Goal: Task Accomplishment & Management: Check status

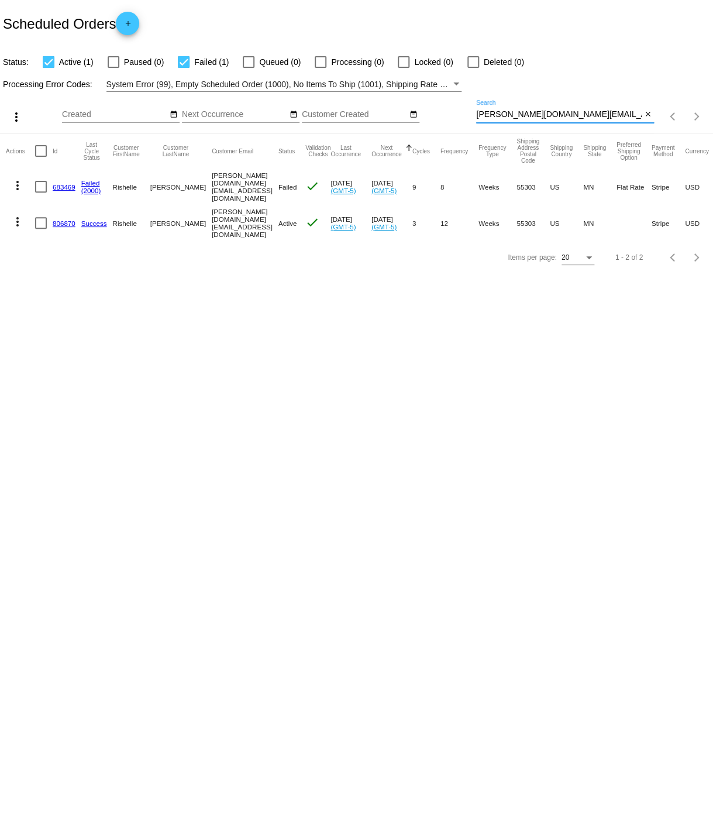
drag, startPoint x: 477, startPoint y: 116, endPoint x: 572, endPoint y: 114, distance: 94.2
click at [572, 114] on input "[PERSON_NAME][DOMAIN_NAME][EMAIL_ADDRESS][DOMAIN_NAME]" at bounding box center [559, 114] width 166 height 9
click at [579, 112] on input "[PERSON_NAME][DOMAIN_NAME][EMAIL_ADDRESS][DOMAIN_NAME]" at bounding box center [559, 114] width 166 height 9
drag, startPoint x: 477, startPoint y: 114, endPoint x: 573, endPoint y: 114, distance: 95.4
click at [573, 114] on input "[PERSON_NAME][DOMAIN_NAME][EMAIL_ADDRESS][DOMAIN_NAME]" at bounding box center [559, 114] width 166 height 9
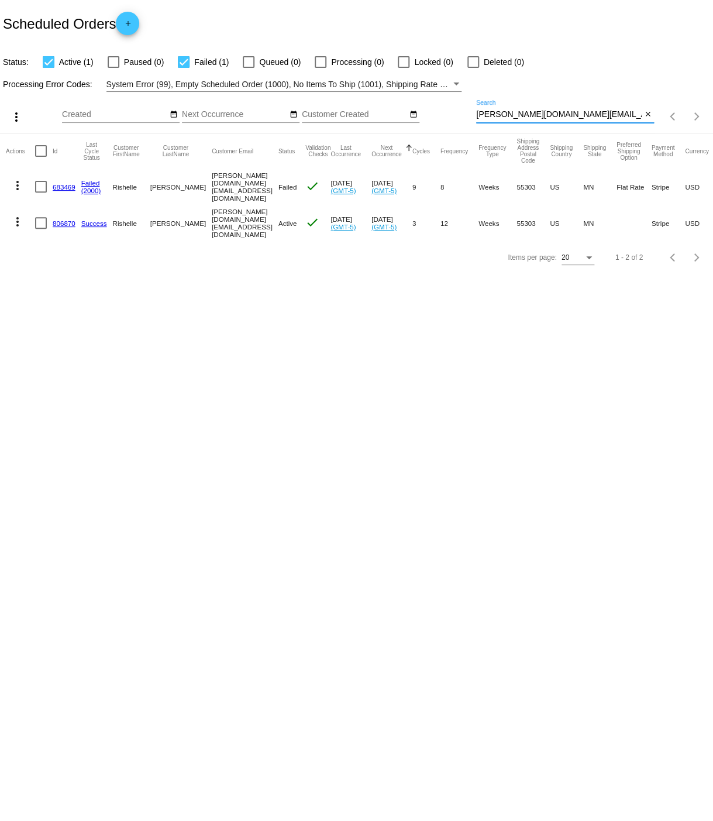
click at [503, 118] on input "[PERSON_NAME][DOMAIN_NAME][EMAIL_ADDRESS][DOMAIN_NAME]" at bounding box center [559, 114] width 166 height 9
drag, startPoint x: 477, startPoint y: 116, endPoint x: 552, endPoint y: 115, distance: 74.9
click at [552, 115] on input "[PERSON_NAME][DOMAIN_NAME][EMAIL_ADDRESS][DOMAIN_NAME]" at bounding box center [559, 114] width 166 height 9
drag, startPoint x: 552, startPoint y: 115, endPoint x: 541, endPoint y: 115, distance: 11.1
click at [552, 115] on input "[PERSON_NAME][DOMAIN_NAME][EMAIL_ADDRESS][DOMAIN_NAME]" at bounding box center [559, 114] width 166 height 9
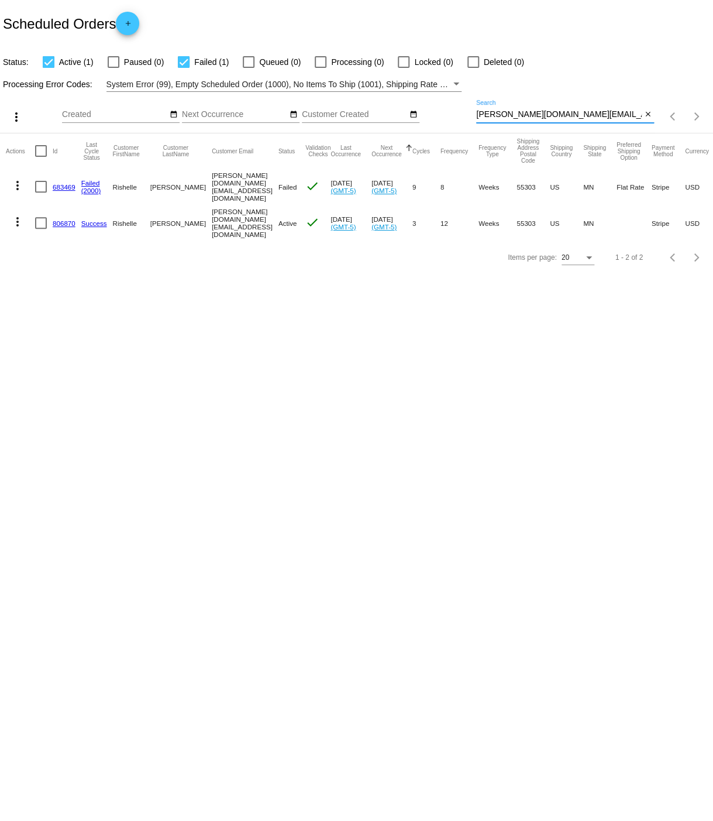
drag, startPoint x: 477, startPoint y: 113, endPoint x: 548, endPoint y: 114, distance: 70.8
click at [548, 114] on input "[PERSON_NAME][DOMAIN_NAME][EMAIL_ADDRESS][DOMAIN_NAME]" at bounding box center [559, 114] width 166 height 9
drag, startPoint x: 476, startPoint y: 114, endPoint x: 511, endPoint y: 115, distance: 35.2
click at [506, 114] on div "more_vert Aug Jan Feb Mar [DATE]" at bounding box center [356, 113] width 713 height 42
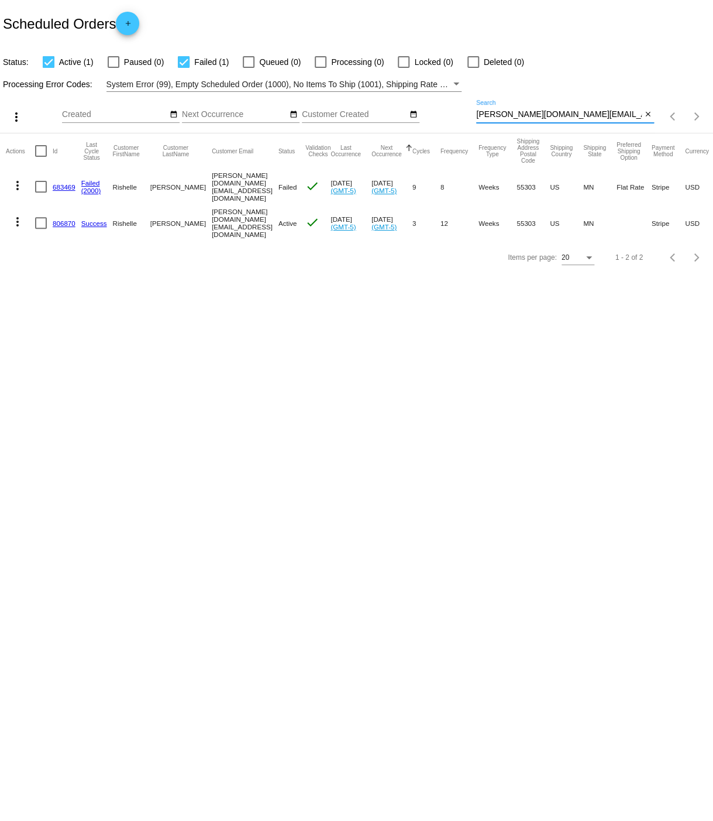
drag, startPoint x: 572, startPoint y: 117, endPoint x: 470, endPoint y: 115, distance: 101.3
click at [476, 115] on input "[PERSON_NAME][DOMAIN_NAME][EMAIL_ADDRESS][DOMAIN_NAME]" at bounding box center [559, 114] width 166 height 9
paste input "[EMAIL_ADDRESS]"
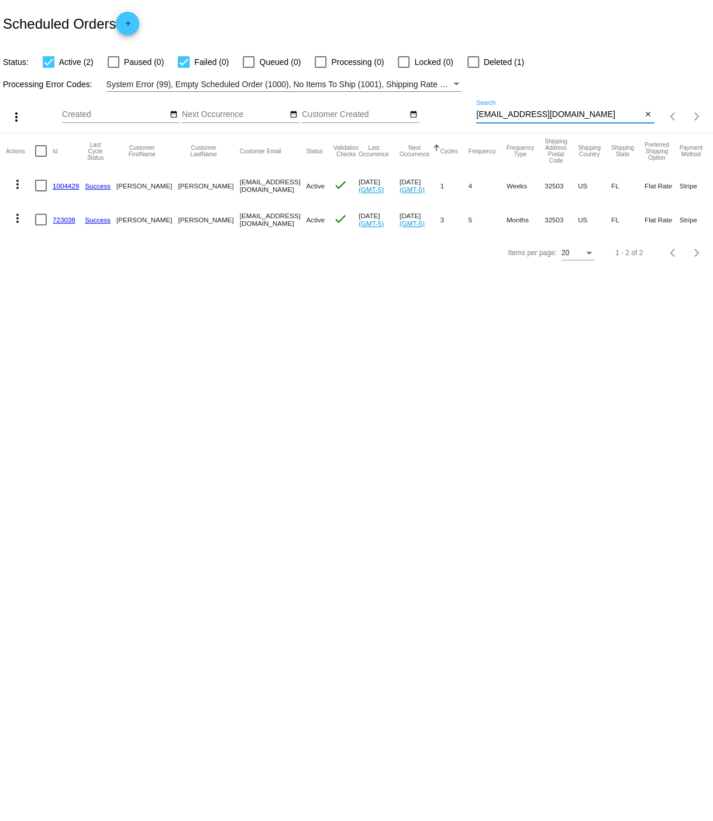
type input "[EMAIL_ADDRESS][DOMAIN_NAME]"
click at [17, 184] on mat-icon "more_vert" at bounding box center [18, 184] width 14 height 14
click at [52, 214] on span "View Event Logs" at bounding box center [71, 212] width 61 height 9
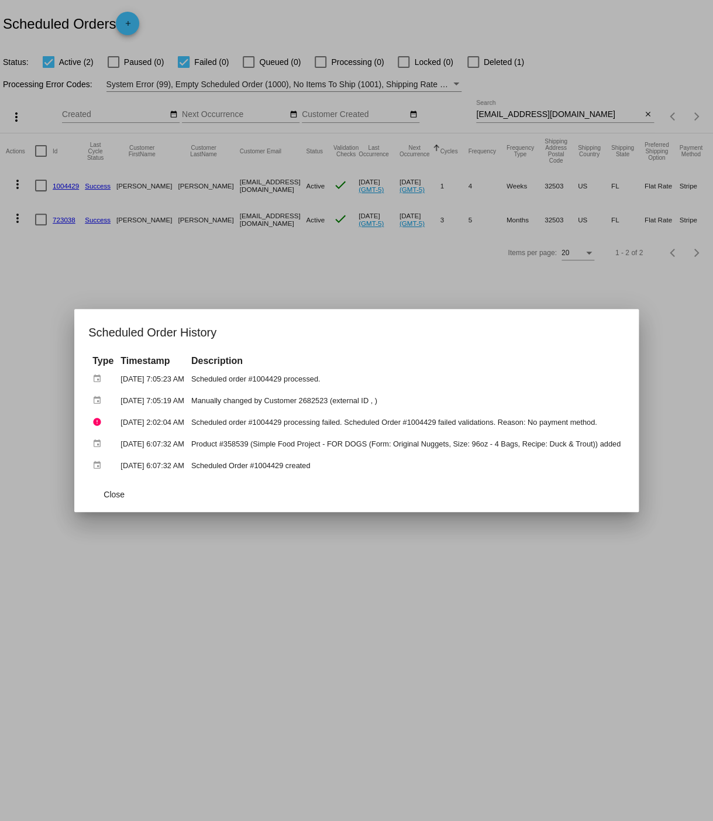
click at [28, 310] on div at bounding box center [356, 410] width 713 height 821
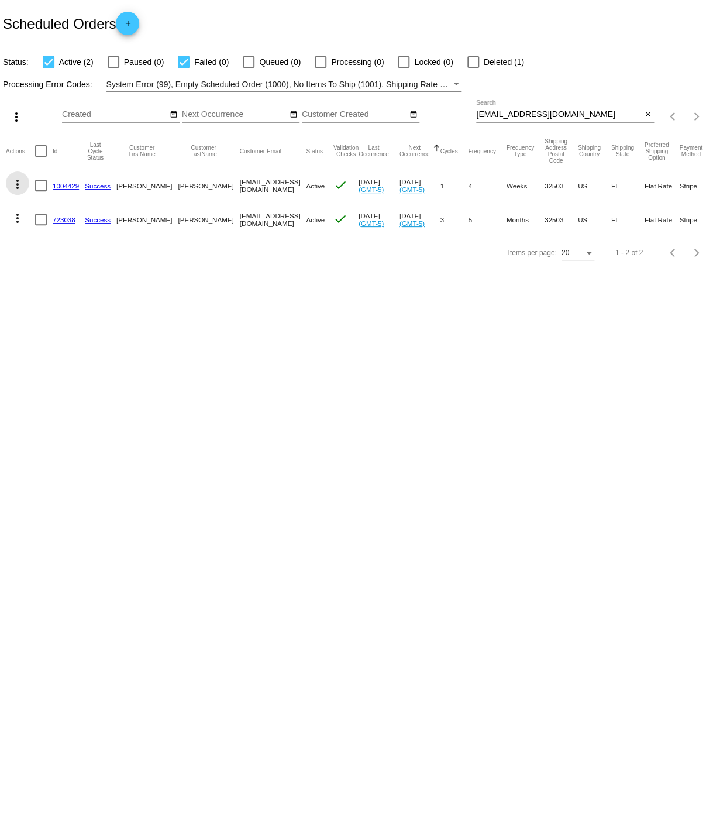
click at [19, 184] on mat-icon "more_vert" at bounding box center [18, 184] width 14 height 14
